Goal: Contribute content

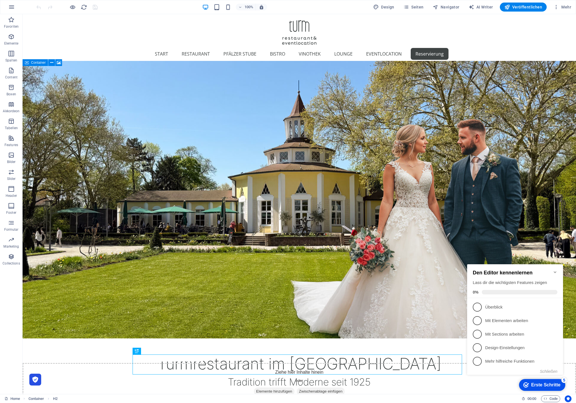
click at [556, 272] on icon "Minimize checklist" at bounding box center [555, 273] width 3 height 2
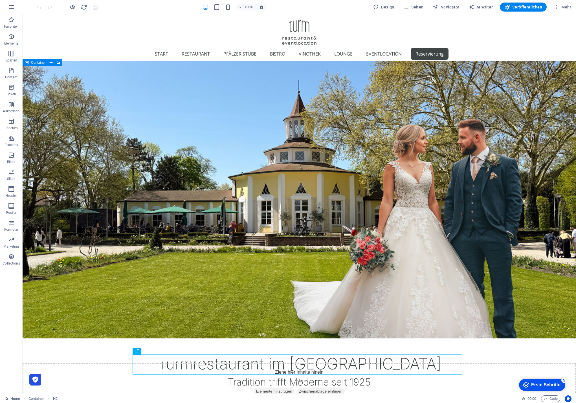
click at [549, 386] on div "Erste Schritte" at bounding box center [546, 385] width 29 height 5
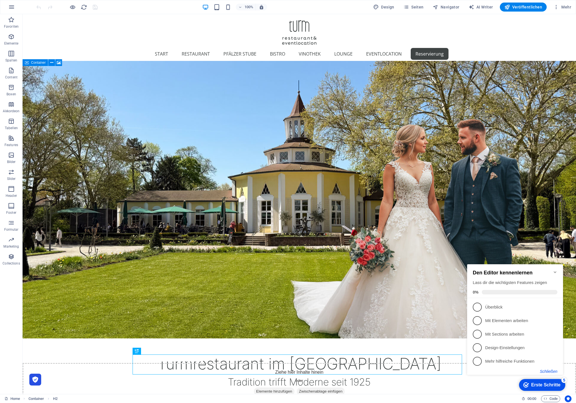
click at [549, 370] on button "Schließen" at bounding box center [549, 372] width 18 height 5
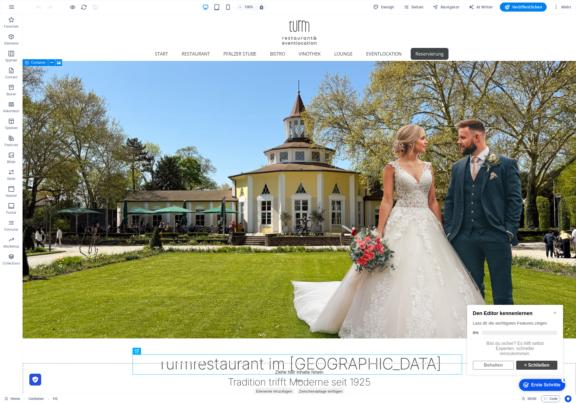
click at [530, 369] on link "× Schließen" at bounding box center [537, 365] width 41 height 9
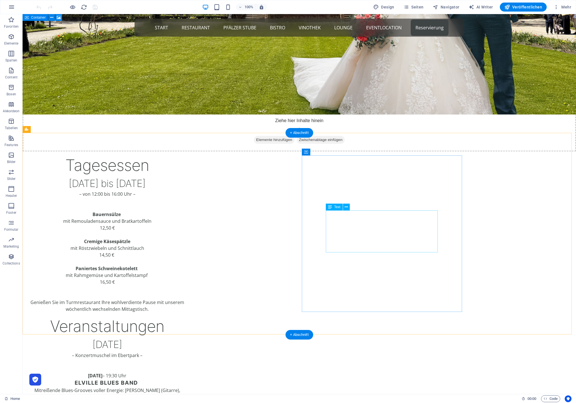
scroll to position [228, 0]
click at [187, 337] on div "[DATE]" at bounding box center [107, 344] width 160 height 15
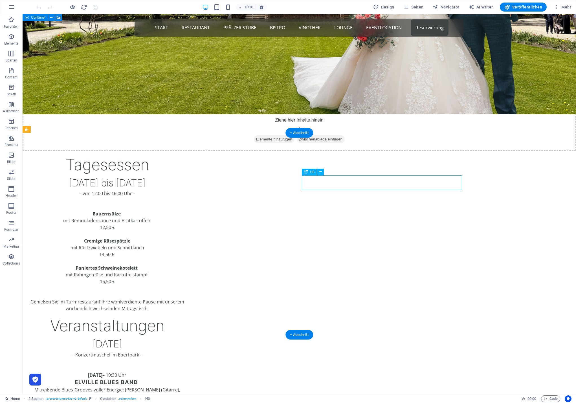
click at [187, 337] on div "[DATE]" at bounding box center [107, 344] width 160 height 15
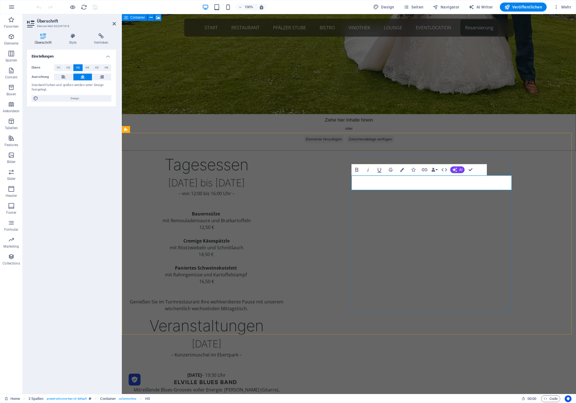
click at [287, 337] on h3 "[DATE]" at bounding box center [206, 344] width 160 height 15
copy h3 "August"
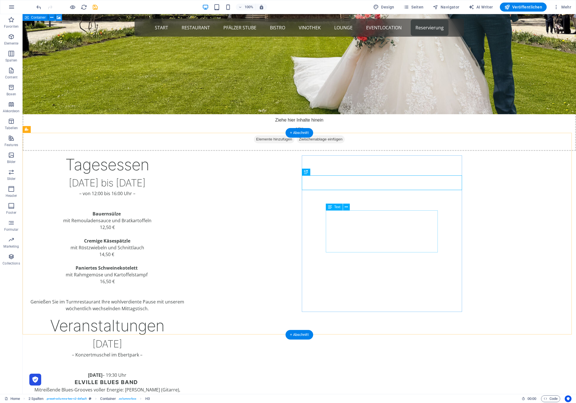
click at [187, 372] on div "[DATE] 19:30 Uhr Elville Blues Band Mitreißende Blues-Grooves voller Energie: […" at bounding box center [107, 393] width 160 height 42
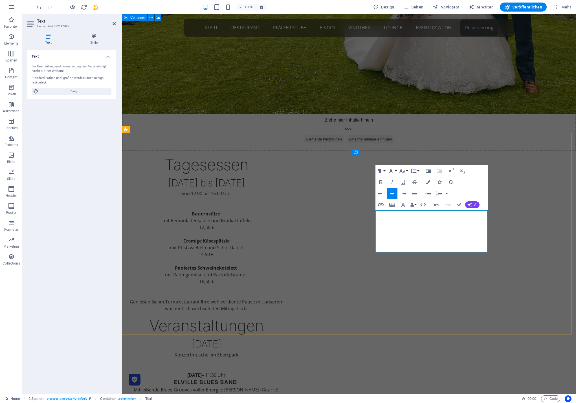
click at [287, 379] on h4 "Elville Blues Band" at bounding box center [206, 383] width 160 height 8
click at [287, 387] on p "Mitreißende Blues-Grooves voller Energie: [PERSON_NAME] (Gitarre), [PERSON_NAME…" at bounding box center [206, 397] width 160 height 20
copy p "[PERSON_NAME]"
click at [287, 387] on p "Mitreißende Blues-Grooves voller Energie: [PERSON_NAME] (Gitarre), [PERSON_NAME…" at bounding box center [206, 397] width 160 height 20
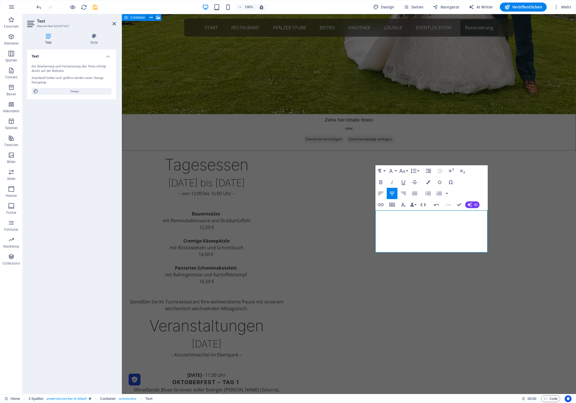
click at [421, 206] on icon "button" at bounding box center [424, 204] width 6 height 3
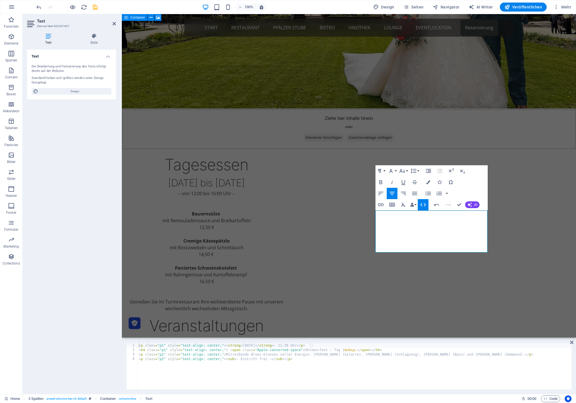
drag, startPoint x: 227, startPoint y: 355, endPoint x: 231, endPoint y: 356, distance: 4.4
click at [227, 355] on div "< p class = "p1" style = "text-align: center;" > < strong > [DATE] </ strong > …" at bounding box center [355, 371] width 434 height 55
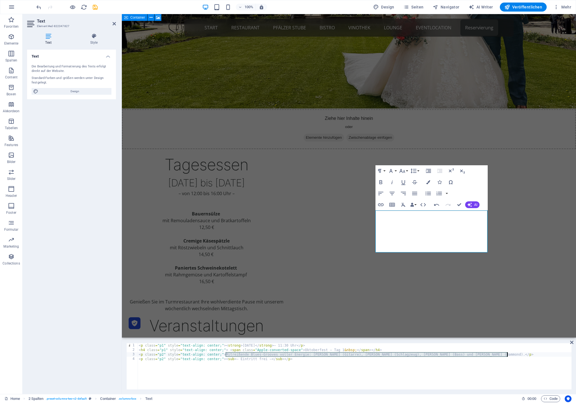
type textarea "<p class="p2" style="text-align: center;">Musikalischer Treff, Fassbieranstich,…"
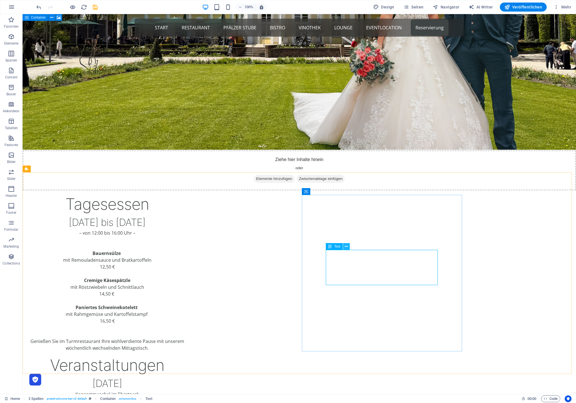
click at [347, 247] on icon at bounding box center [346, 247] width 3 height 6
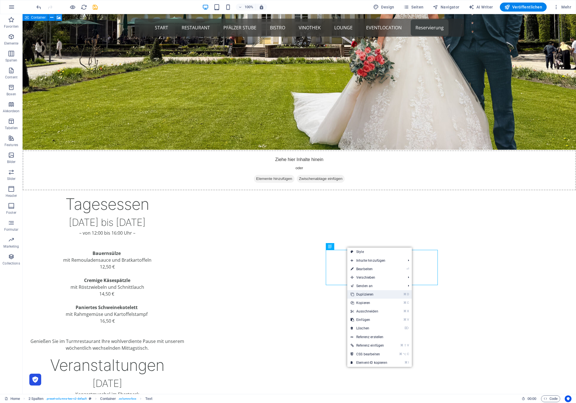
click at [381, 292] on link "⌘ D Duplizieren" at bounding box center [369, 294] width 43 height 8
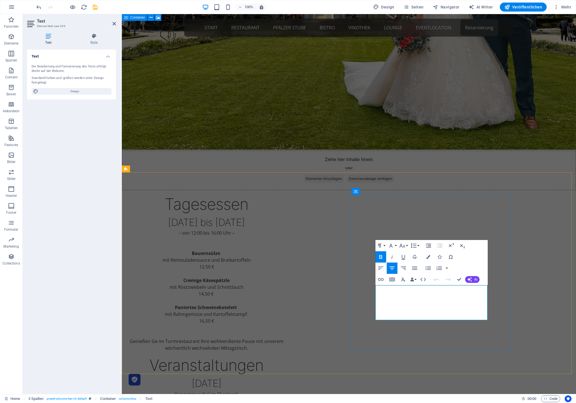
copy p "A."
click at [421, 280] on icon "button" at bounding box center [423, 279] width 7 height 7
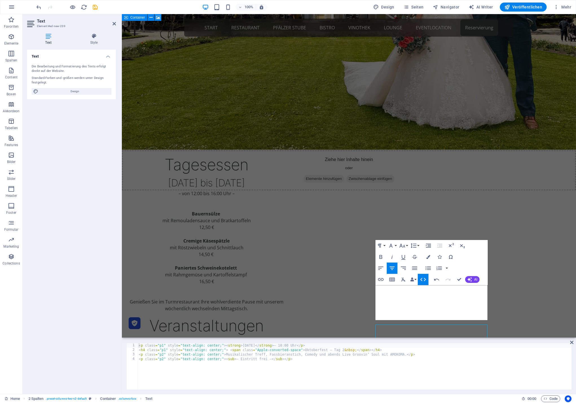
scroll to position [148, 0]
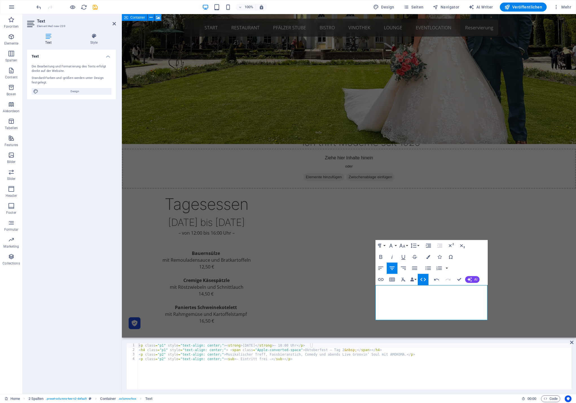
drag, startPoint x: 226, startPoint y: 355, endPoint x: 251, endPoint y: 374, distance: 30.8
click at [227, 355] on div "< p class = "p1" style = "text-align: center;" > < strong > [DATE] </ strong > …" at bounding box center [355, 371] width 434 height 55
paste textarea "[DEMOGRAPHIC_DATA] [DEMOGRAPHIC_DATA], Weißwurstfrühstück mit Bigband und Chor-…"
type textarea "<p class="p2" style="text-align: center;">Ökumenischer Gottesdienst, Weißwurstf…"
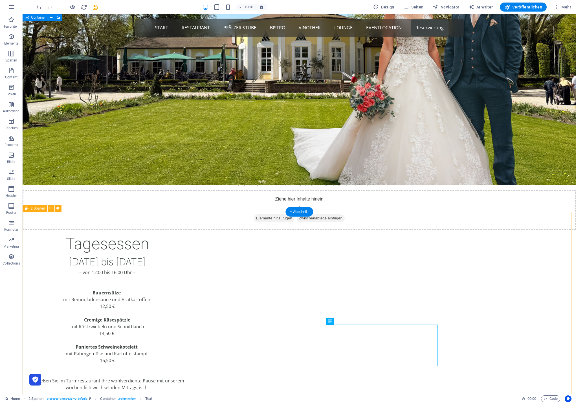
click at [495, 338] on div "Tagesessen [DATE] bis [DATE] – von 12:00 bis 16:00 Uhr – Bauernsülze mit Remoul…" at bounding box center [300, 378] width 554 height 332
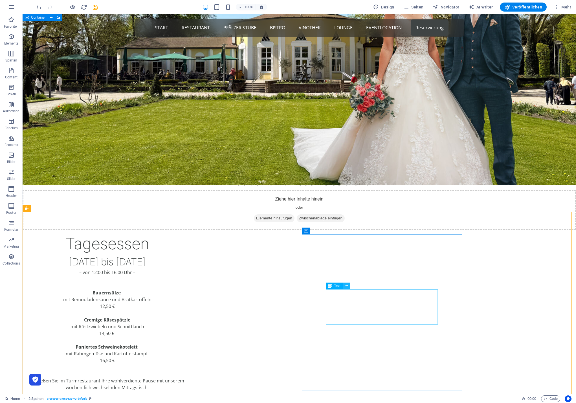
click at [346, 286] on icon at bounding box center [346, 286] width 3 height 6
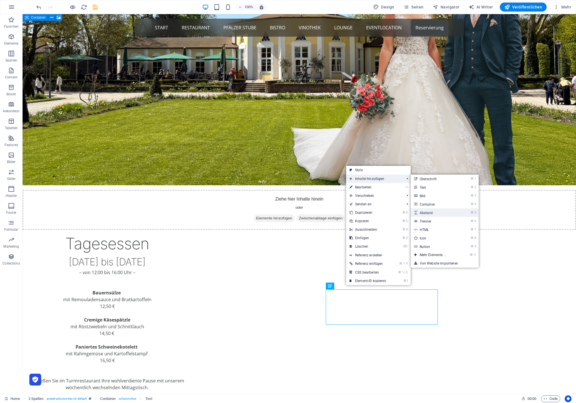
click at [444, 210] on link "⌘ 5 Abstand" at bounding box center [434, 213] width 47 height 8
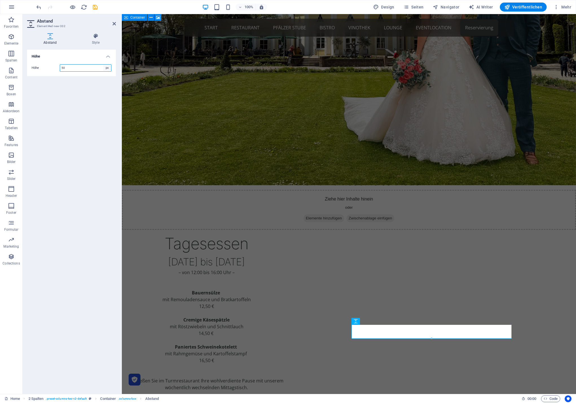
click at [110, 69] on select "px rem vh vw" at bounding box center [107, 68] width 8 height 7
select select "rem"
click at [103, 65] on select "px rem vh vw" at bounding box center [107, 68] width 8 height 7
click at [90, 69] on input "3" at bounding box center [85, 68] width 51 height 7
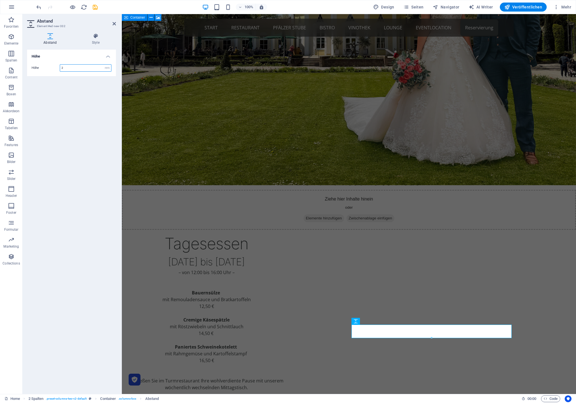
type input "2"
click at [113, 23] on icon at bounding box center [114, 23] width 3 height 5
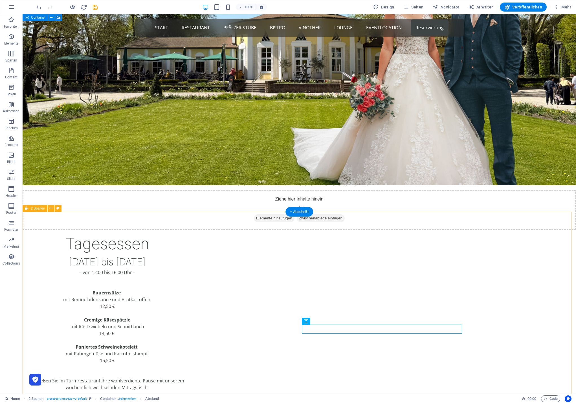
click at [500, 322] on div "Tagesessen [DATE] bis [DATE] – von 12:00 bis 16:00 Uhr – Bauernsülze mit Remoul…" at bounding box center [300, 382] width 554 height 341
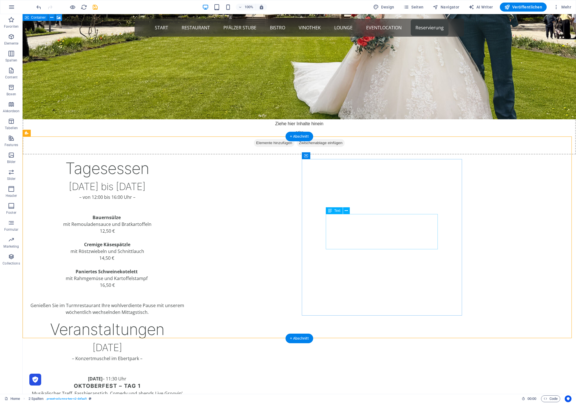
scroll to position [269, 0]
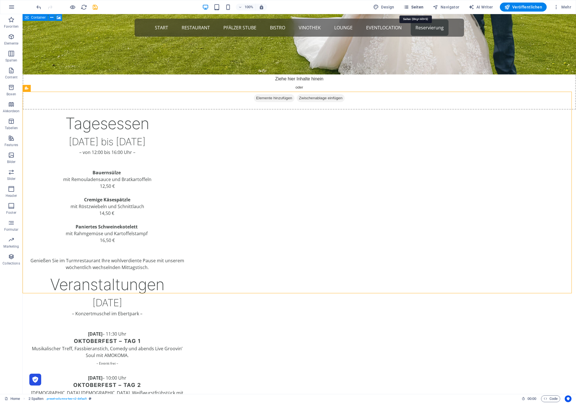
click at [418, 5] on span "Seiten" at bounding box center [414, 7] width 20 height 6
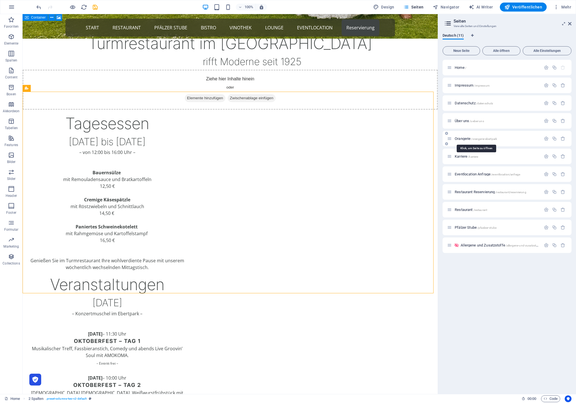
click at [460, 139] on span "Orangerie /orangerie-ebertpark" at bounding box center [476, 139] width 42 height 4
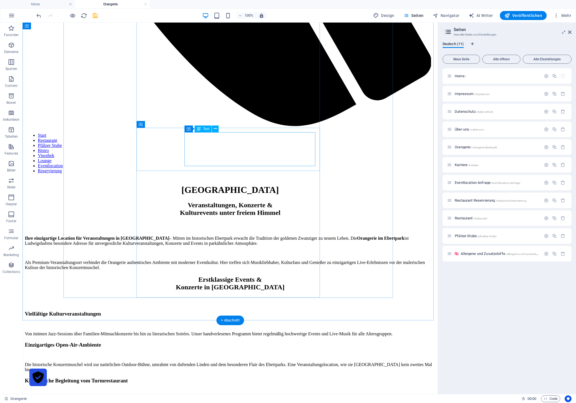
scroll to position [484, 0]
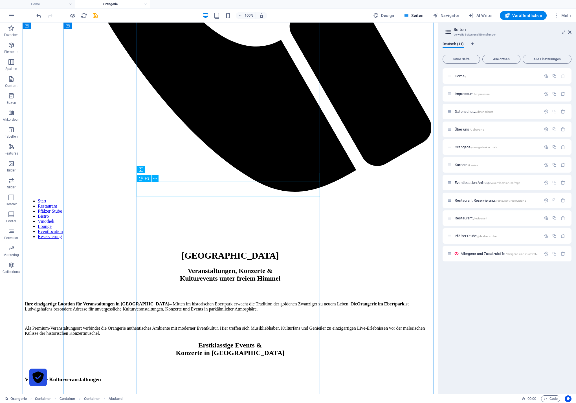
scroll to position [379, 0]
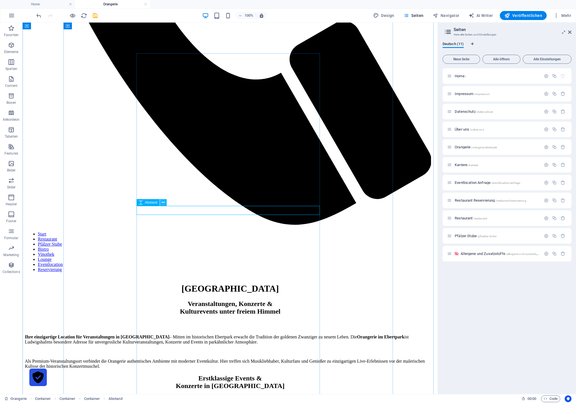
click at [162, 203] on icon at bounding box center [163, 203] width 3 height 6
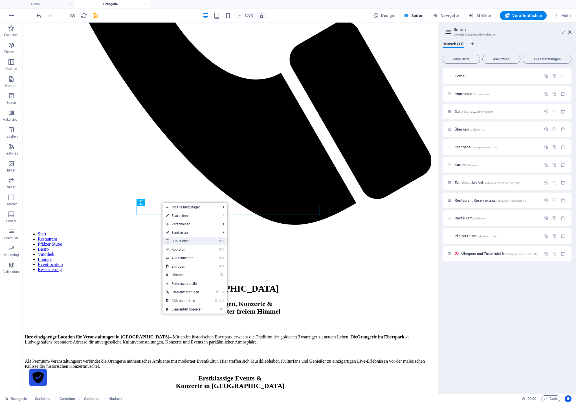
click at [196, 240] on link "⌘ D Duplizieren" at bounding box center [184, 241] width 43 height 8
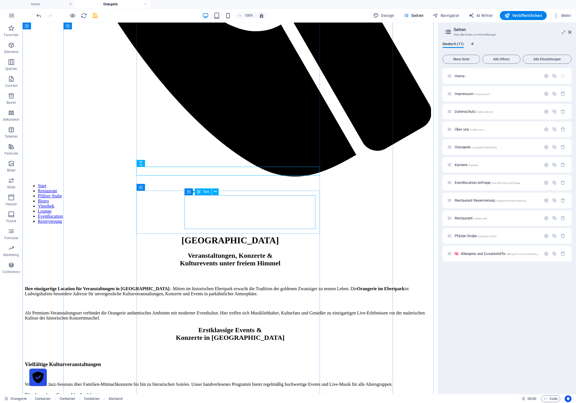
scroll to position [426, 0]
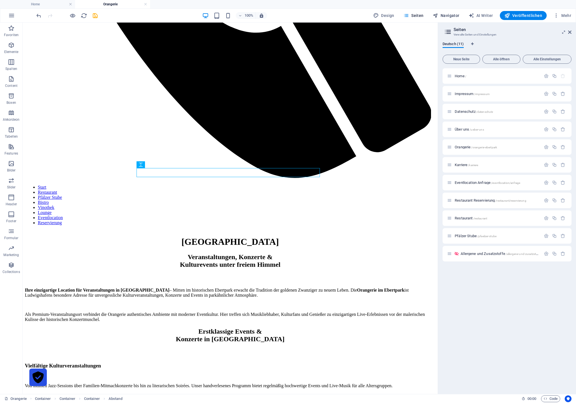
click at [445, 18] on span "Navigator" at bounding box center [446, 16] width 27 height 6
select select "14618919-de"
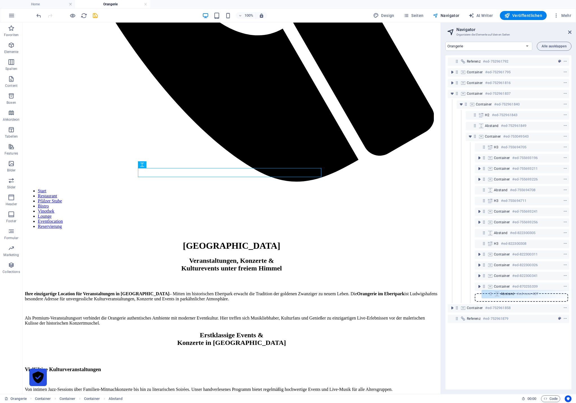
drag, startPoint x: 484, startPoint y: 244, endPoint x: 491, endPoint y: 295, distance: 50.7
click at [491, 295] on div "Referenz #ed-752961792 Container #ed-752961795 Container #ed-752961816 Containe…" at bounding box center [509, 222] width 126 height 335
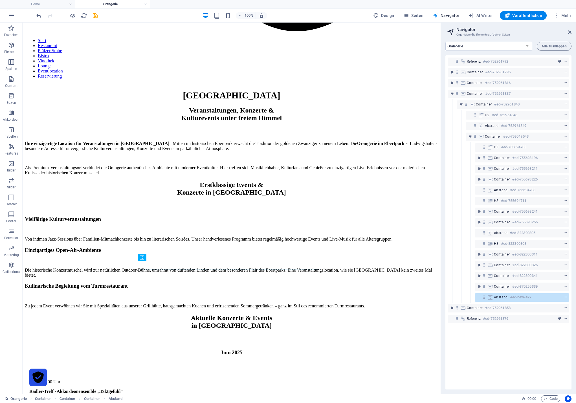
scroll to position [619, 0]
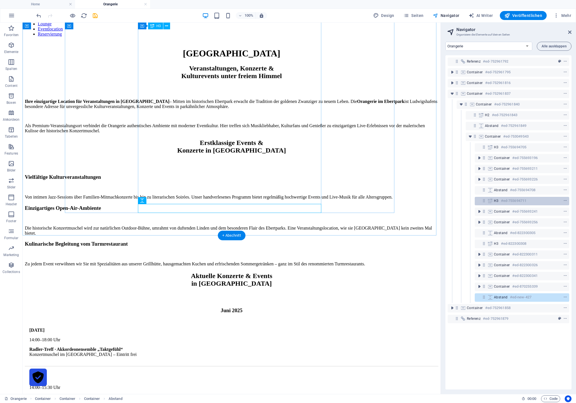
click at [533, 202] on div "H3 #ed-755694711" at bounding box center [517, 201] width 47 height 7
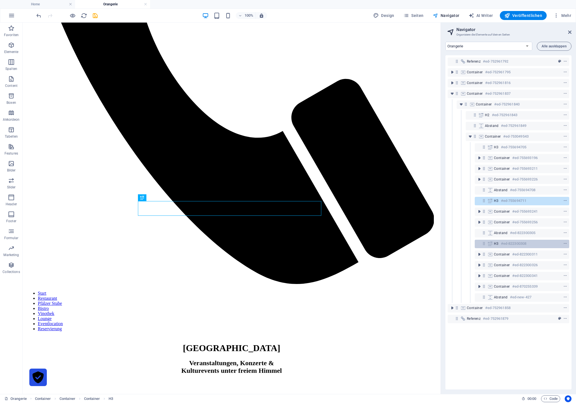
click at [539, 241] on div "H3 #ed-822300308" at bounding box center [517, 244] width 47 height 7
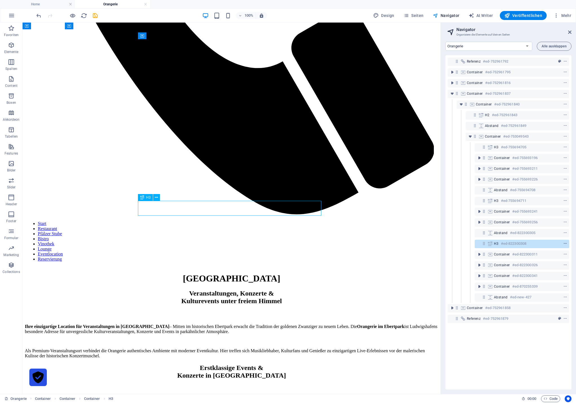
click at [565, 244] on icon "context-menu" at bounding box center [566, 244] width 4 height 4
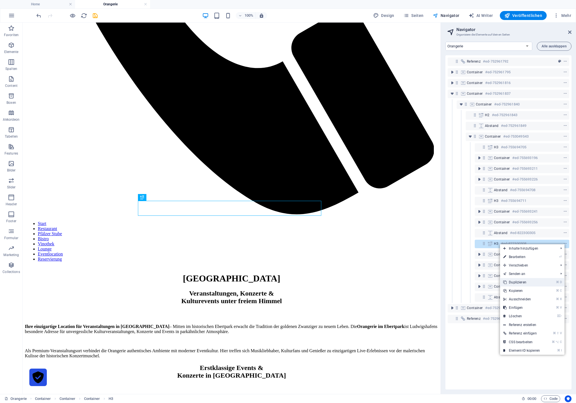
click at [535, 282] on link "⌘ D Duplizieren" at bounding box center [521, 282] width 43 height 8
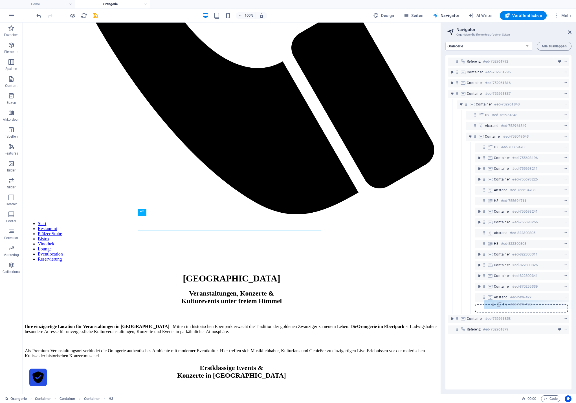
drag, startPoint x: 483, startPoint y: 254, endPoint x: 493, endPoint y: 306, distance: 53.4
click at [493, 306] on div "Referenz #ed-752961792 Container #ed-752961795 Container #ed-752961816 Containe…" at bounding box center [509, 222] width 126 height 335
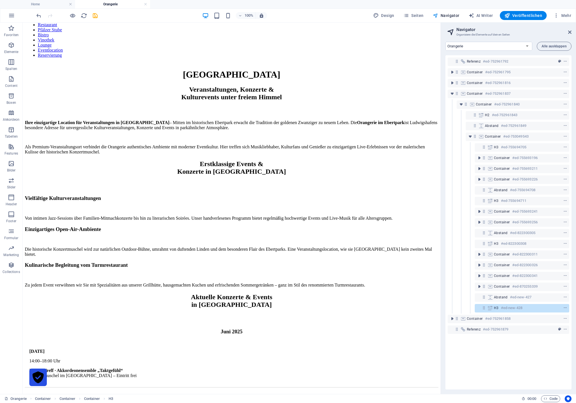
scroll to position [630, 0]
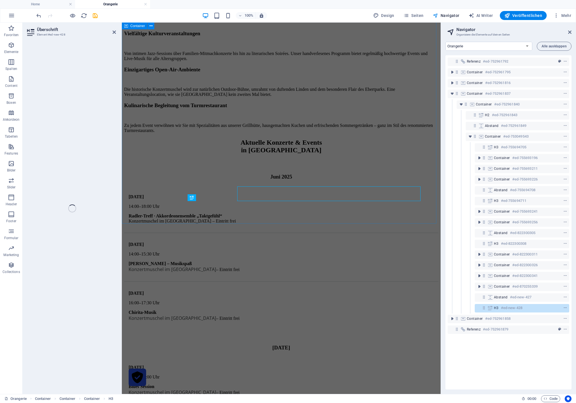
scroll to position [645, 0]
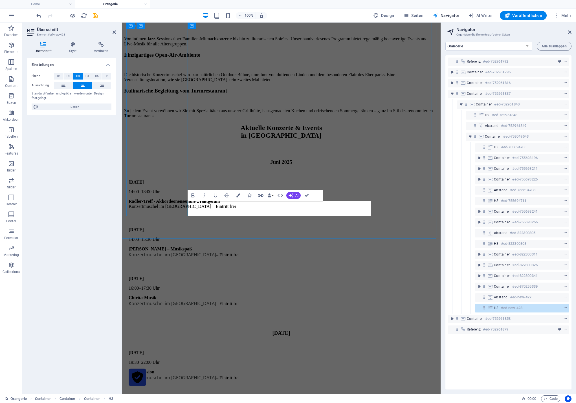
copy h3 "August"
drag, startPoint x: 307, startPoint y: 195, endPoint x: 285, endPoint y: 173, distance: 31.9
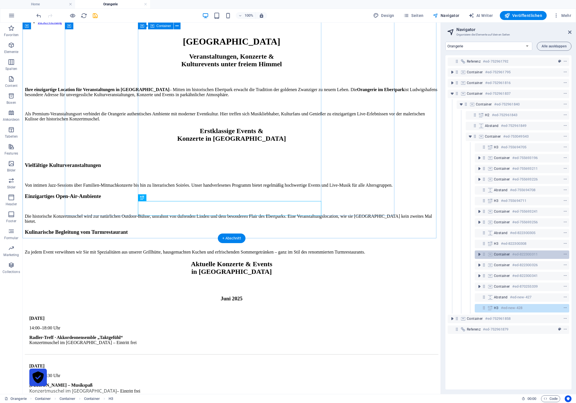
click at [543, 255] on div at bounding box center [555, 254] width 27 height 7
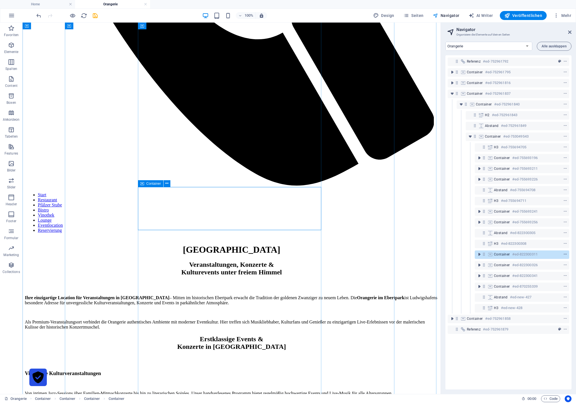
click at [565, 255] on icon "context-menu" at bounding box center [566, 255] width 4 height 4
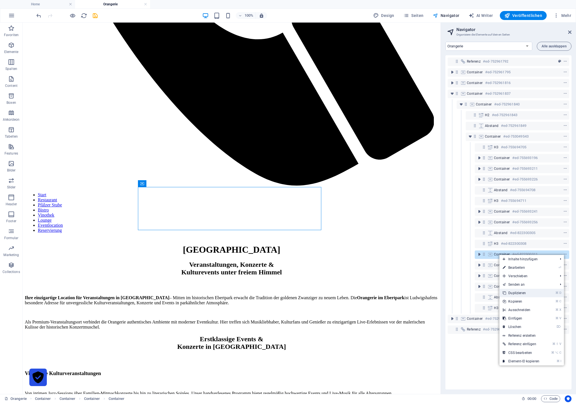
click at [531, 294] on link "⌘ D Duplizieren" at bounding box center [521, 293] width 43 height 8
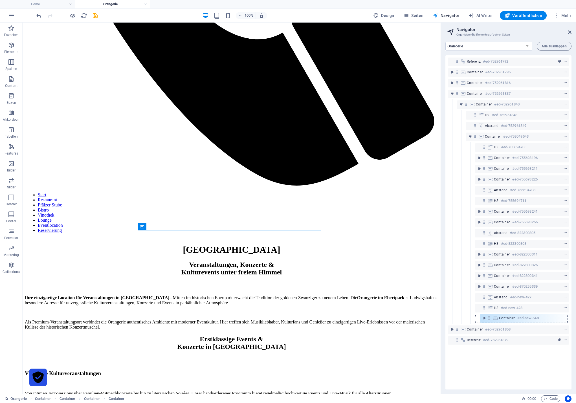
drag, startPoint x: 485, startPoint y: 266, endPoint x: 491, endPoint y: 321, distance: 54.7
click at [491, 321] on div "Referenz #ed-752961792 Container #ed-752961795 Container #ed-752961816 Containe…" at bounding box center [509, 222] width 126 height 335
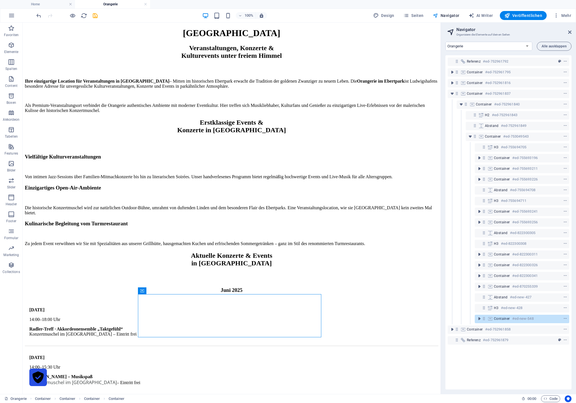
scroll to position [659, 0]
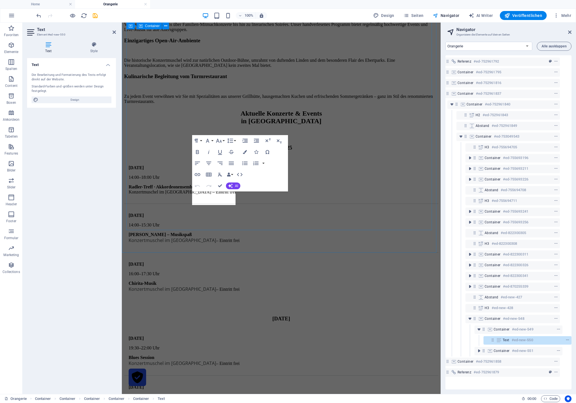
scroll to position [674, 0]
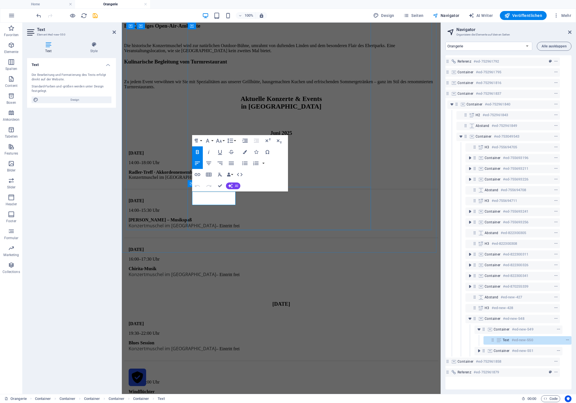
drag, startPoint x: 195, startPoint y: 195, endPoint x: 202, endPoint y: 207, distance: 13.7
drag, startPoint x: 221, startPoint y: 187, endPoint x: 102, endPoint y: 171, distance: 119.9
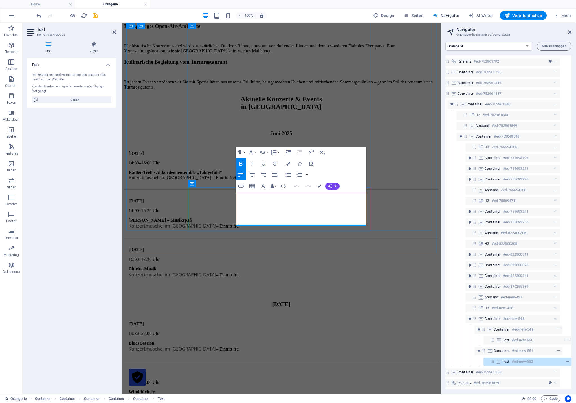
drag, startPoint x: 333, startPoint y: 209, endPoint x: 233, endPoint y: 204, distance: 100.3
copy p "Energiegeladene Grooves und überraschende musikalische Wendungen – ein Roadtrip…"
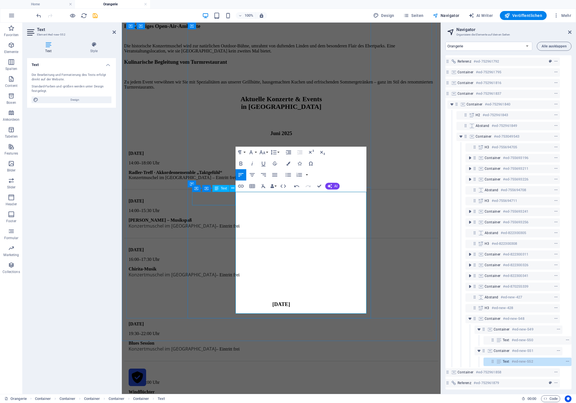
scroll to position [2165, 3]
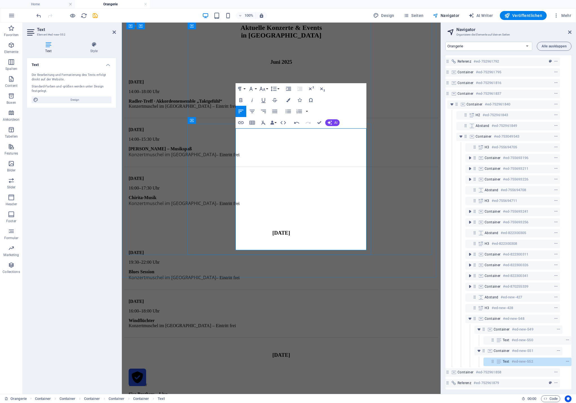
scroll to position [740, 0]
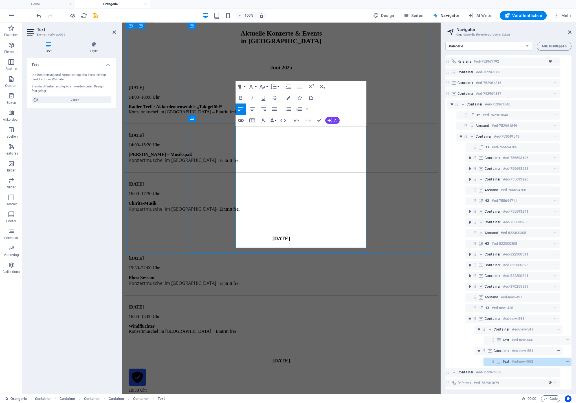
drag, startPoint x: 331, startPoint y: 229, endPoint x: 236, endPoint y: 157, distance: 119.1
copy div "11:30 Uhr: Musikalischer Treff am Haupteingang mit dem Unterhaltungsorchester d…"
click at [288, 108] on icon "button" at bounding box center [288, 109] width 7 height 7
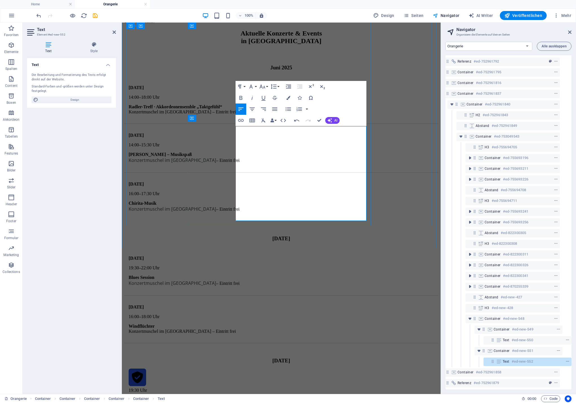
drag, startPoint x: 330, startPoint y: 204, endPoint x: 235, endPoint y: 159, distance: 104.9
copy div "11:30 Uhr: Musikalischer Treff am Haupteingang mit dem Unterhaltungsorchester d…"
click at [288, 108] on icon "button" at bounding box center [288, 109] width 7 height 7
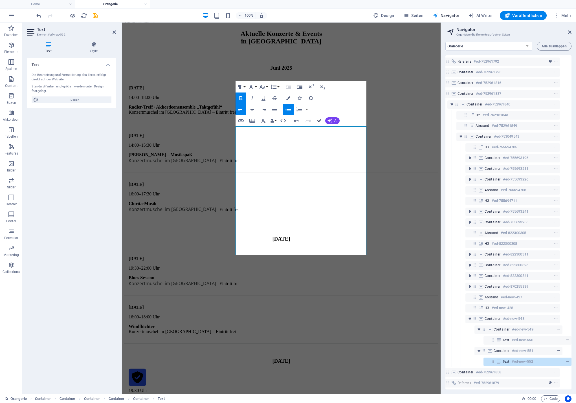
scroll to position [724, 0]
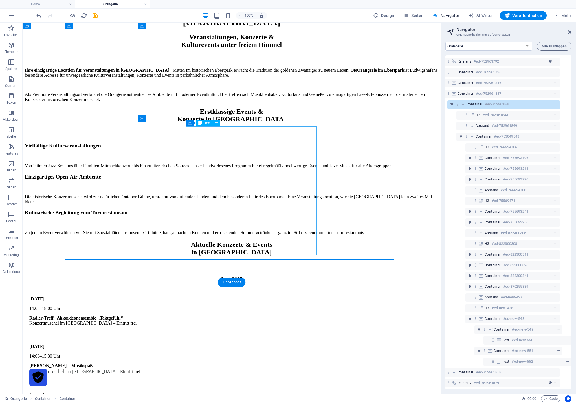
scroll to position [627, 0]
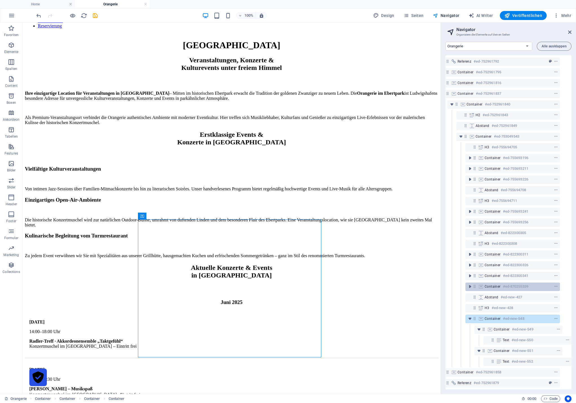
scroll to position [5, 10]
click at [471, 316] on icon "toggle-expand" at bounding box center [470, 319] width 6 height 6
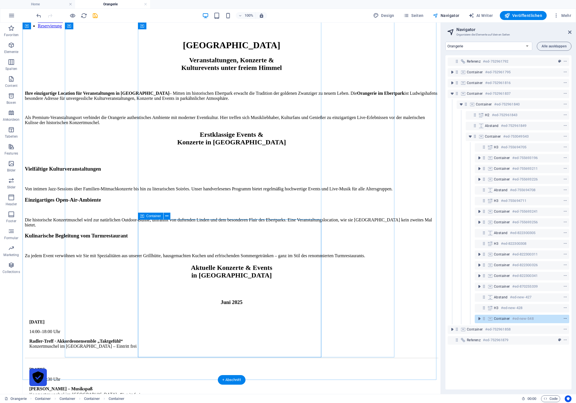
click at [564, 318] on icon "context-menu" at bounding box center [566, 319] width 4 height 4
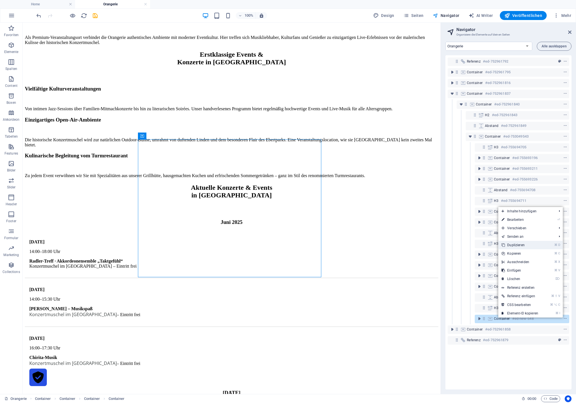
click at [536, 243] on link "⌘ D Duplizieren" at bounding box center [520, 245] width 43 height 8
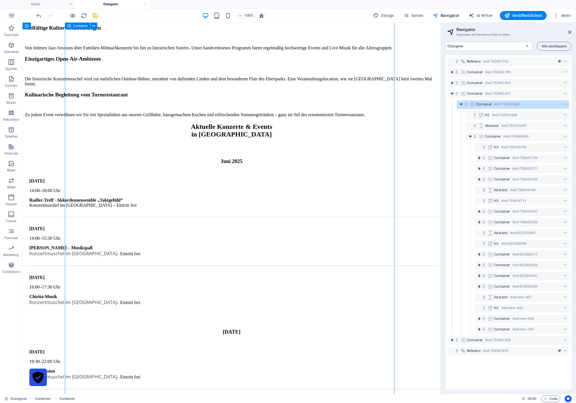
scroll to position [818, 0]
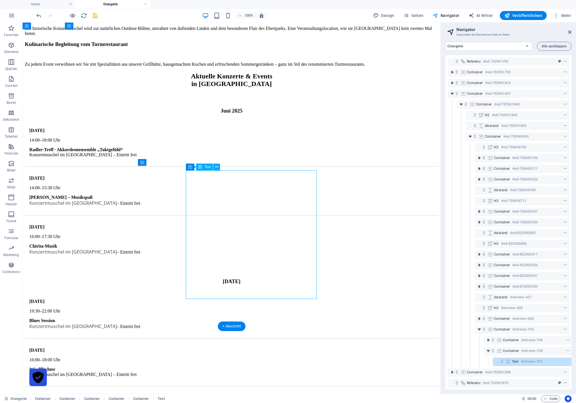
scroll to position [5, 10]
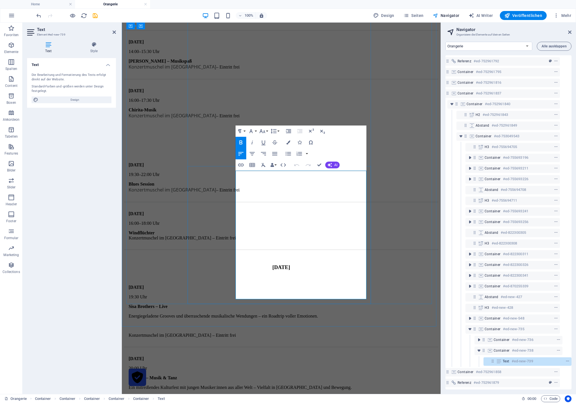
drag, startPoint x: 318, startPoint y: 283, endPoint x: 226, endPoint y: 183, distance: 135.7
copy div "Abwechslungsreiches Programm mit Musik, Unterhaltung und guter Laune: 11:30 Uhr…"
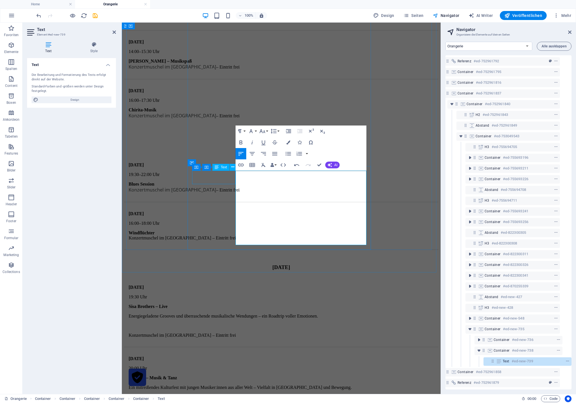
scroll to position [995, 1]
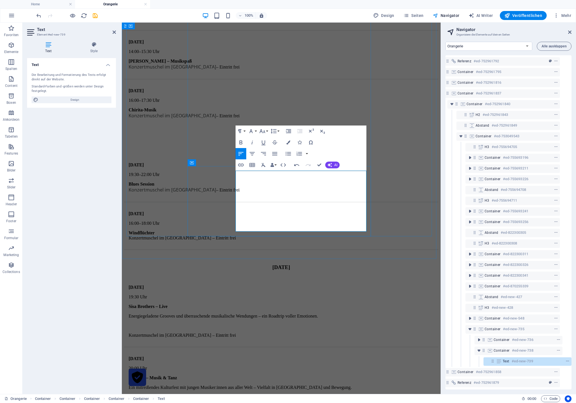
drag, startPoint x: 357, startPoint y: 215, endPoint x: 236, endPoint y: 195, distance: 123.4
copy div "10:00 Uhr: Ökumenischer Gottesdienst 11:00 Uhr: Weißwurstfrühstück mit musikali…"
click at [289, 155] on icon "button" at bounding box center [288, 154] width 5 height 4
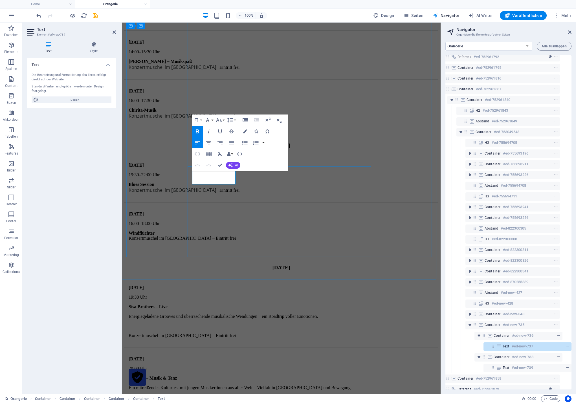
drag, startPoint x: 194, startPoint y: 174, endPoint x: 202, endPoint y: 179, distance: 9.1
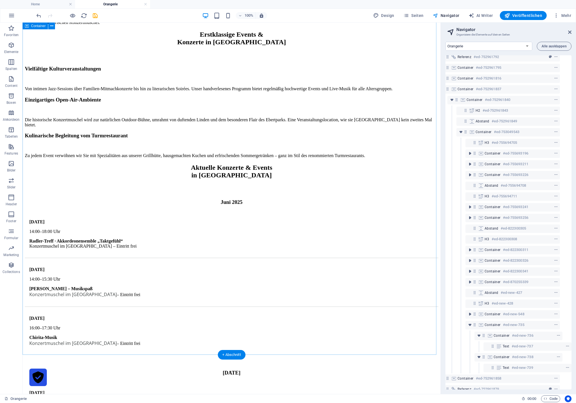
scroll to position [742, 0]
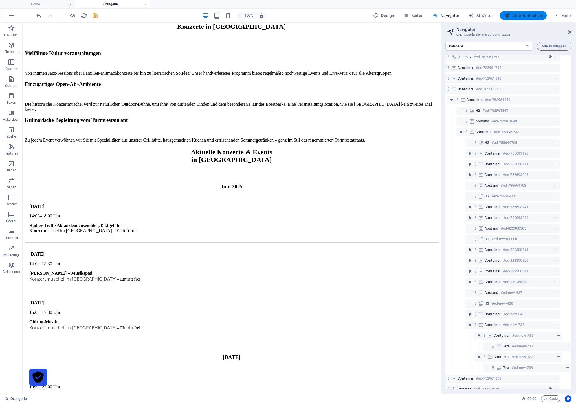
click at [527, 16] on span "Veröffentlichen" at bounding box center [524, 16] width 38 height 6
